Goal: Transaction & Acquisition: Purchase product/service

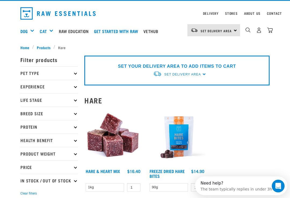
scroll to position [13, 0]
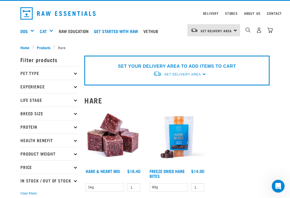
click at [77, 166] on p "Price" at bounding box center [48, 166] width 57 height 13
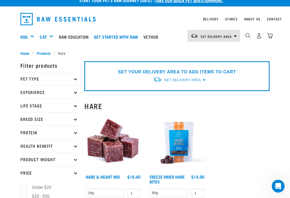
scroll to position [8, 0]
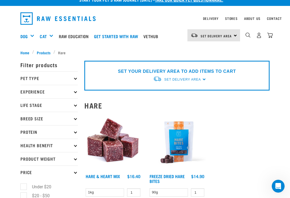
click at [0, 0] on div "Shop All Dog" at bounding box center [0, 0] width 0 height 0
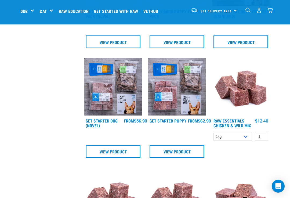
scroll to position [239, 0]
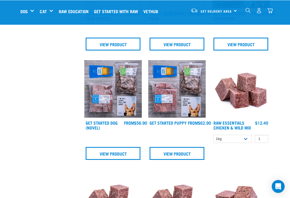
click at [247, 9] on img "dropdown navigation" at bounding box center [247, 10] width 5 height 5
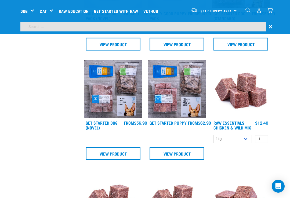
click at [33, 26] on input "search" at bounding box center [143, 27] width 246 height 10
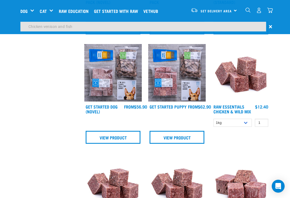
type input "Chicken venison and fish"
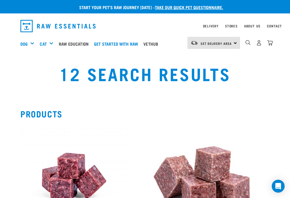
click at [0, 0] on div "Shop All Dog" at bounding box center [0, 0] width 0 height 0
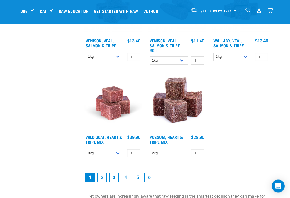
scroll to position [985, 0]
click at [101, 180] on link "2" at bounding box center [102, 178] width 10 height 10
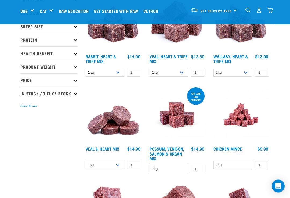
scroll to position [85, 0]
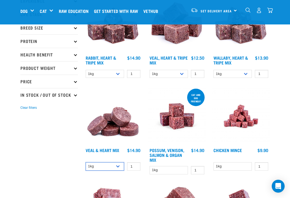
click at [117, 165] on select "1kg 3kg" at bounding box center [105, 166] width 38 height 8
select select "743"
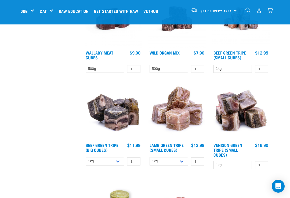
scroll to position [750, 0]
